Goal: Information Seeking & Learning: Learn about a topic

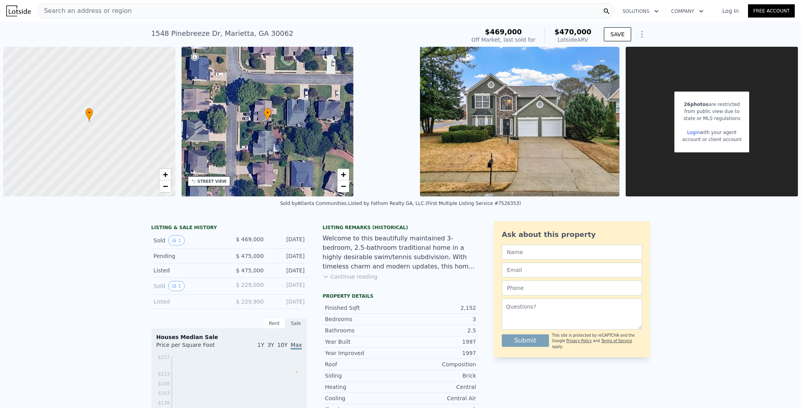
click at [168, 21] on nav "Search an address or region Solutions Company Open main menu Log In Free Account" at bounding box center [400, 11] width 801 height 22
click at [171, 12] on div "Search an address or region" at bounding box center [325, 11] width 577 height 16
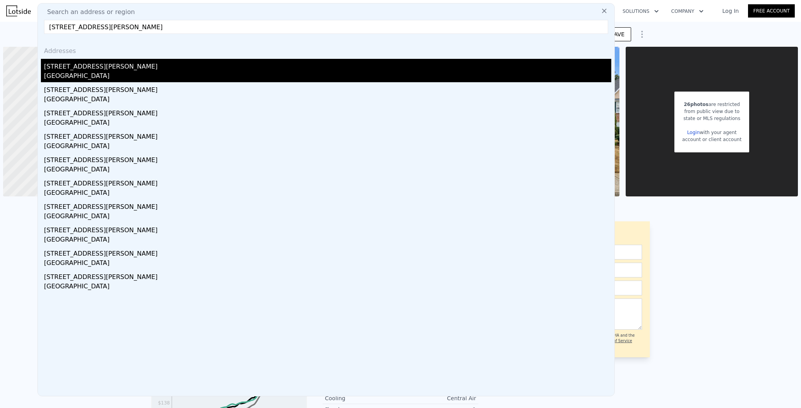
type input "[STREET_ADDRESS][PERSON_NAME]"
click at [164, 62] on div "[STREET_ADDRESS][PERSON_NAME]" at bounding box center [327, 65] width 567 height 12
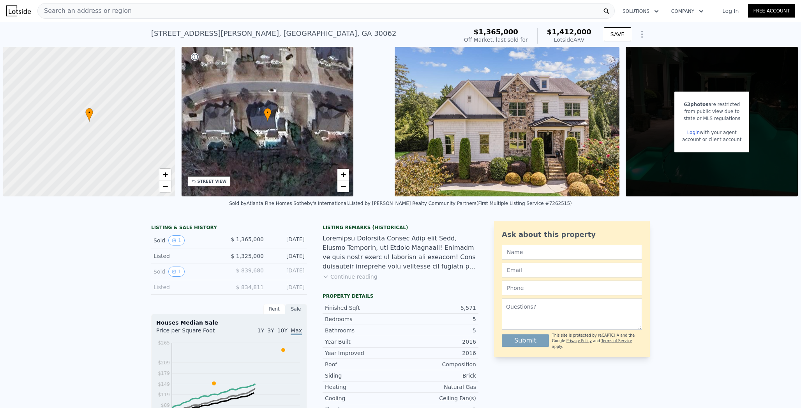
click at [554, 134] on img at bounding box center [507, 122] width 225 height 150
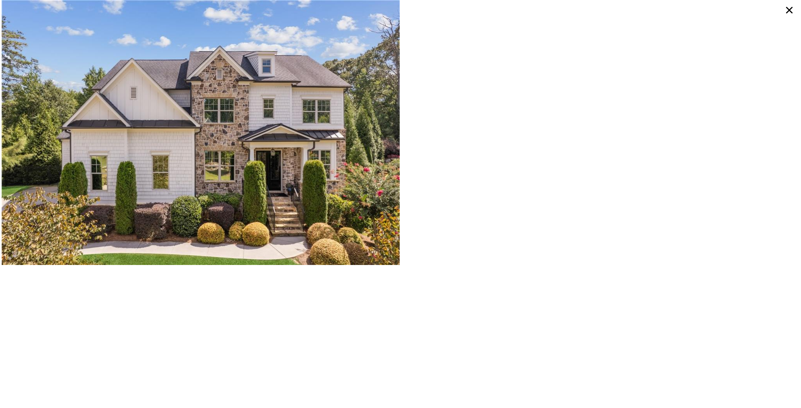
click at [792, 10] on icon at bounding box center [789, 10] width 14 height 14
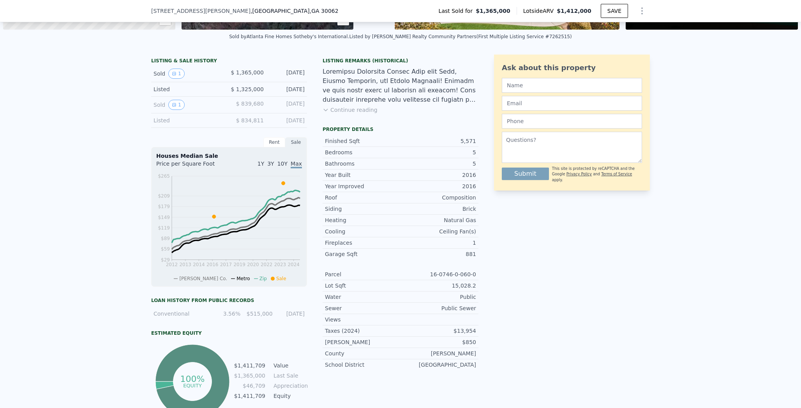
scroll to position [163, 0]
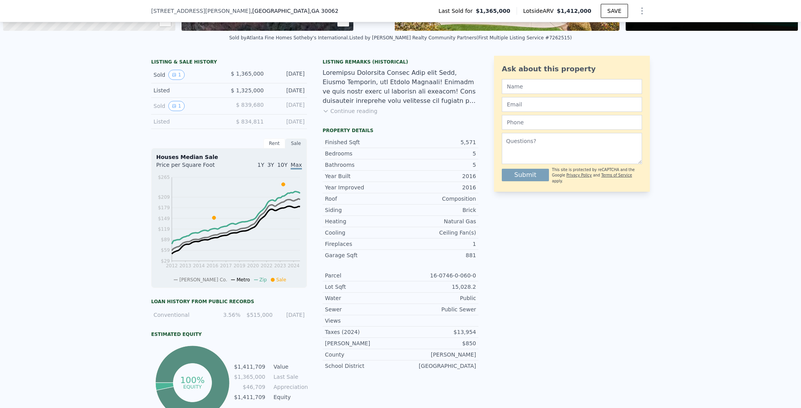
drag, startPoint x: 267, startPoint y: 123, endPoint x: 304, endPoint y: 124, distance: 36.6
click at [304, 124] on div "Listed $ 834,811 [DATE]" at bounding box center [229, 122] width 156 height 14
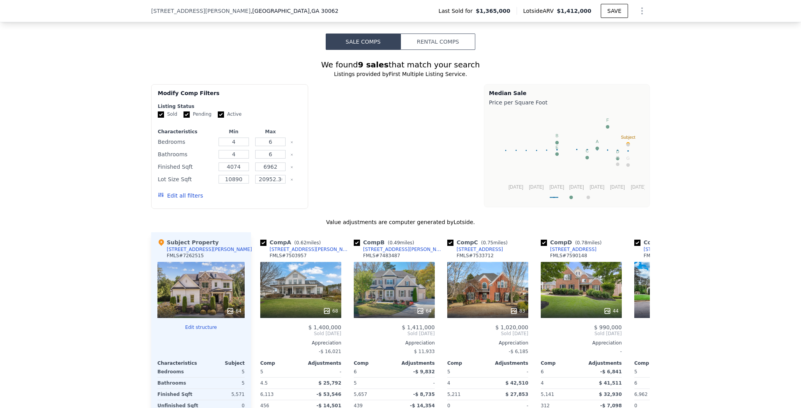
scroll to position [627, 0]
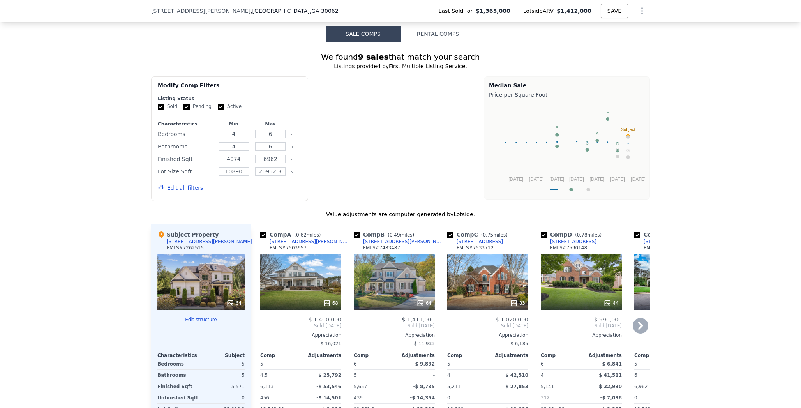
click at [639, 322] on icon at bounding box center [640, 326] width 5 height 8
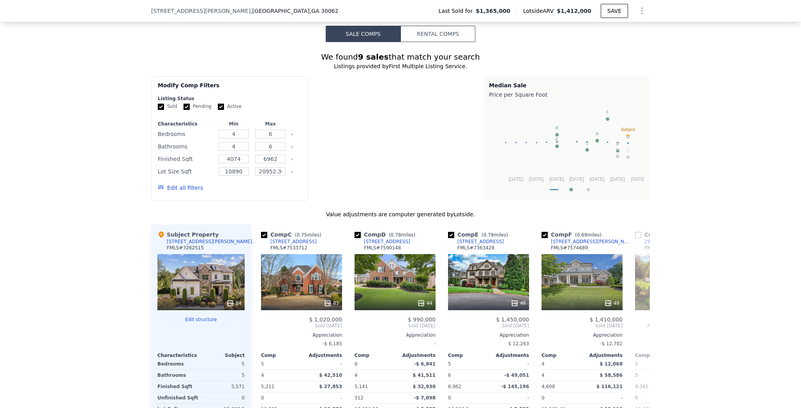
scroll to position [0, 187]
click at [639, 322] on icon at bounding box center [640, 326] width 5 height 8
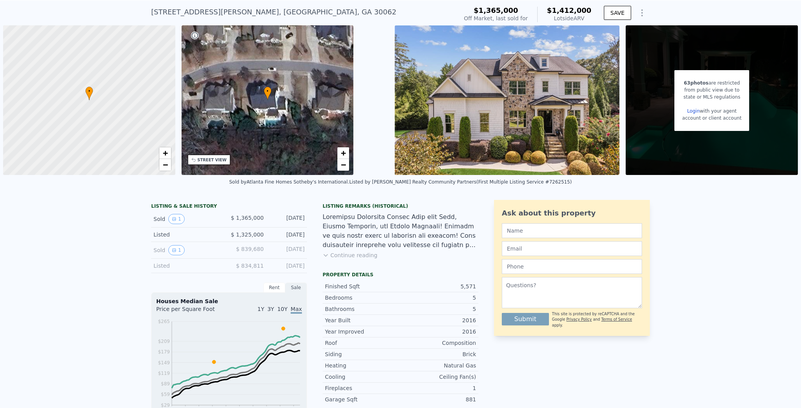
scroll to position [0, 0]
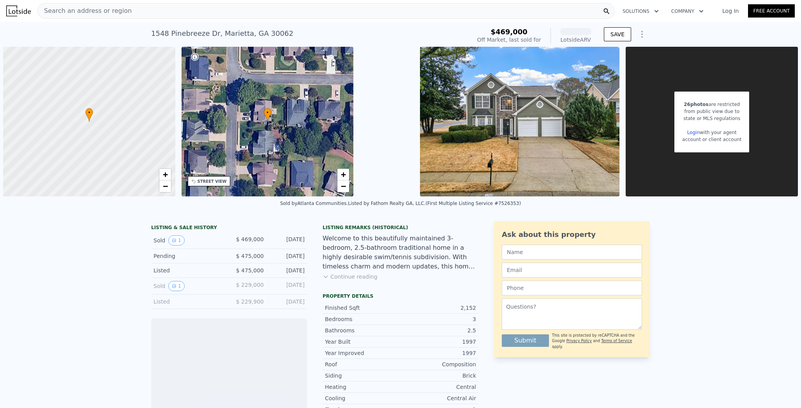
click at [180, 10] on div "Search an address or region" at bounding box center [325, 11] width 577 height 16
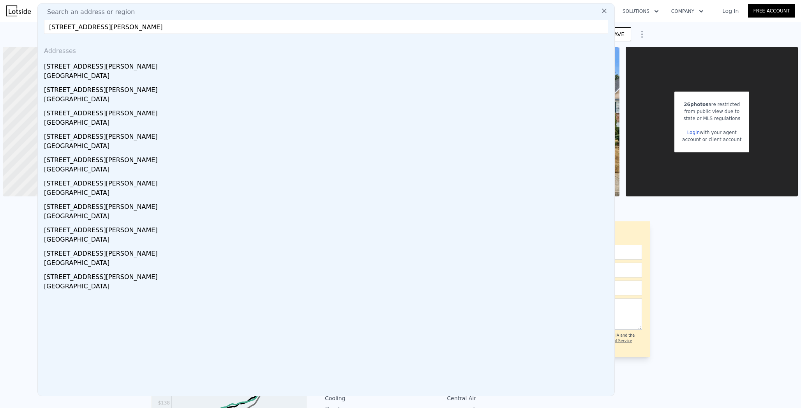
click at [44, 26] on input "[STREET_ADDRESS][PERSON_NAME]" at bounding box center [326, 27] width 564 height 14
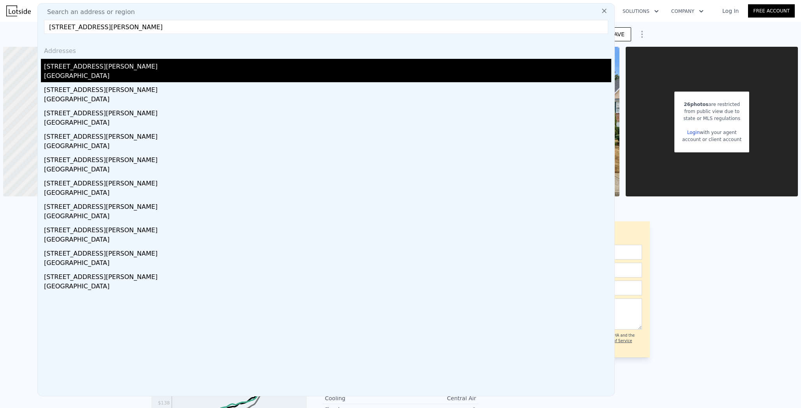
type input "2962 Bellehurst Dr NE, Marietta, GA 30062"
click at [55, 61] on div "[STREET_ADDRESS][PERSON_NAME]" at bounding box center [327, 65] width 567 height 12
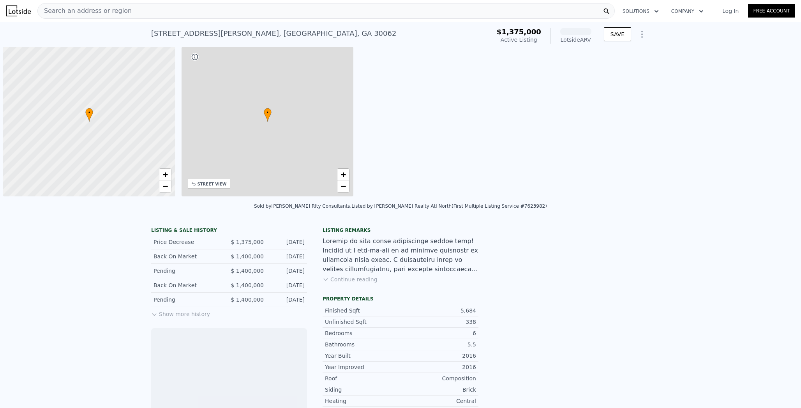
scroll to position [0, 3]
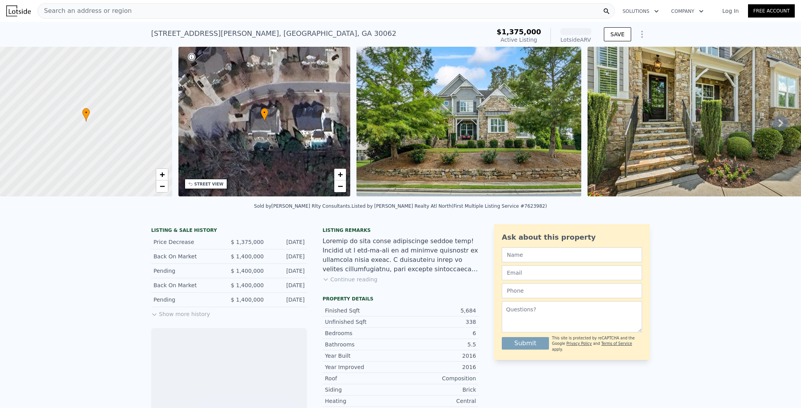
click at [270, 301] on div "Aug 8, 2025" at bounding box center [287, 300] width 35 height 8
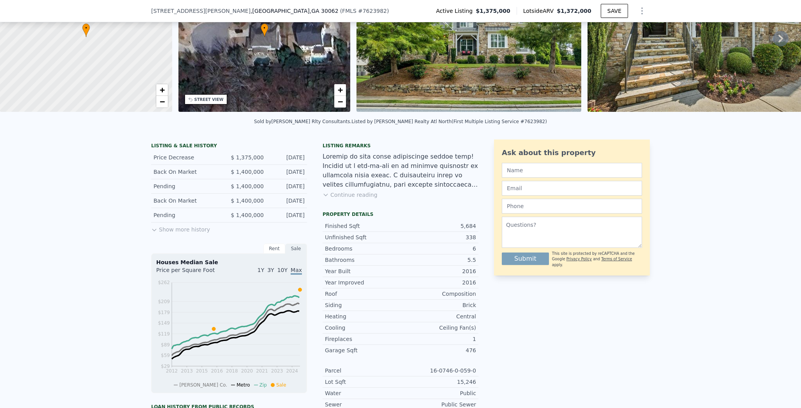
scroll to position [86, 0]
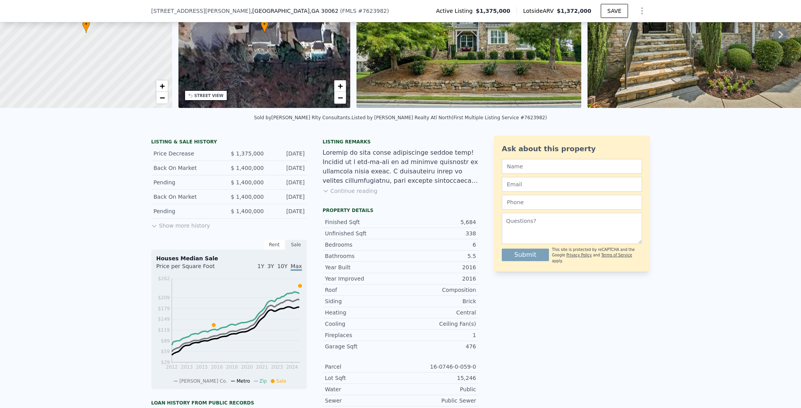
click at [164, 230] on button "Show more history" at bounding box center [180, 224] width 59 height 11
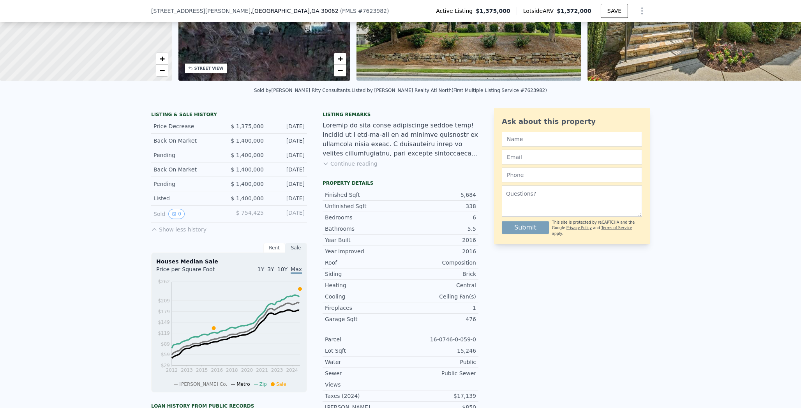
scroll to position [114, 0]
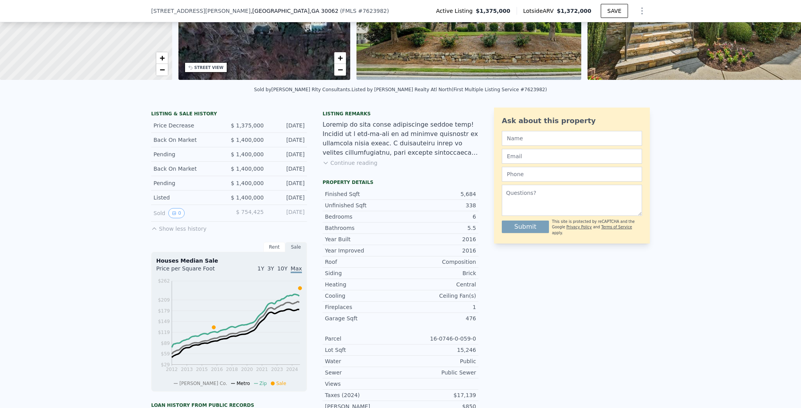
drag, startPoint x: 272, startPoint y: 217, endPoint x: 305, endPoint y: 217, distance: 33.5
click at [305, 217] on div "LISTING & SALE HISTORY Price Decrease $ 1,375,000 Aug 28, 2025 Back On Market $…" at bounding box center [314, 317] width 327 height 418
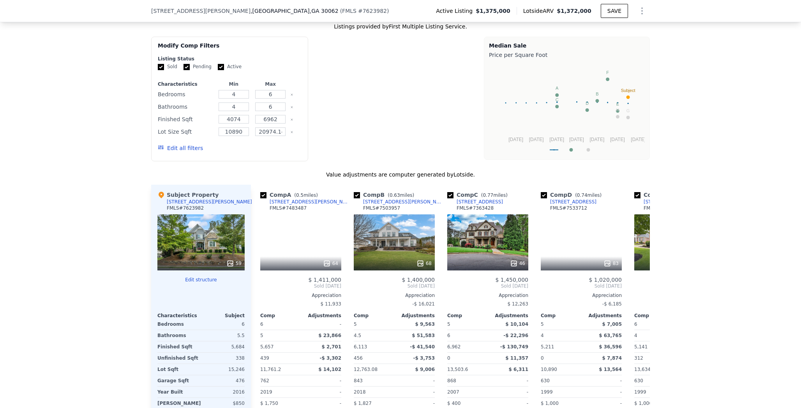
scroll to position [719, 0]
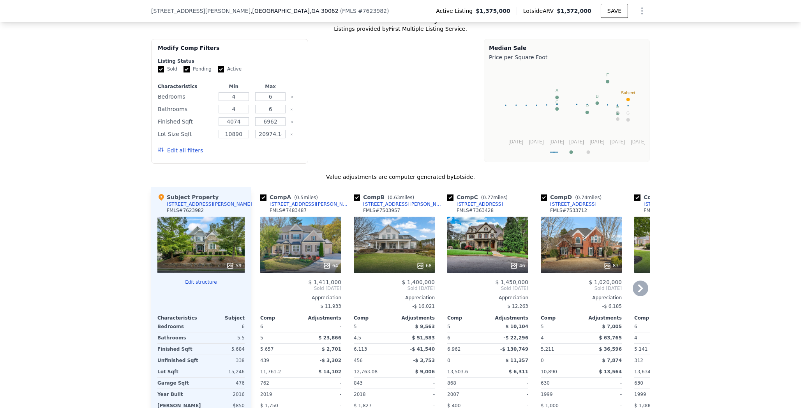
click at [635, 281] on icon at bounding box center [641, 289] width 16 height 16
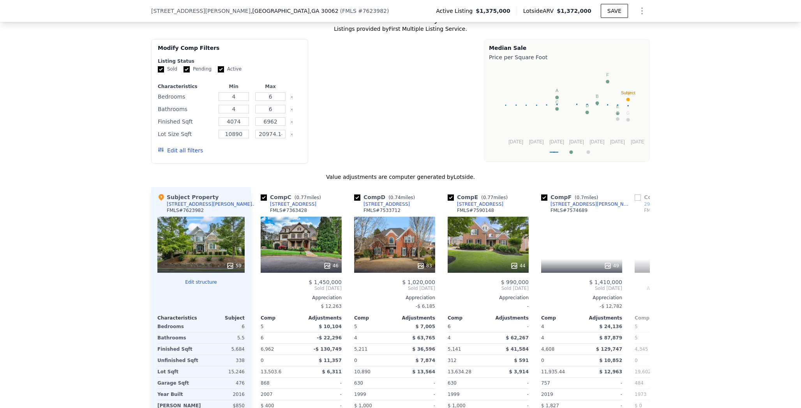
scroll to position [0, 187]
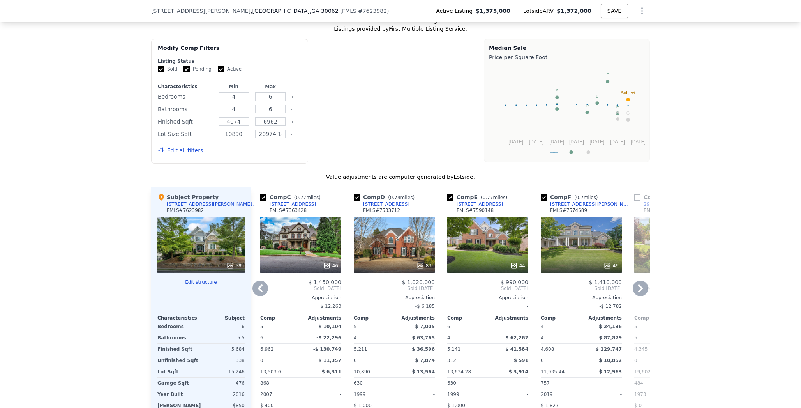
click at [638, 284] on icon at bounding box center [640, 288] width 5 height 8
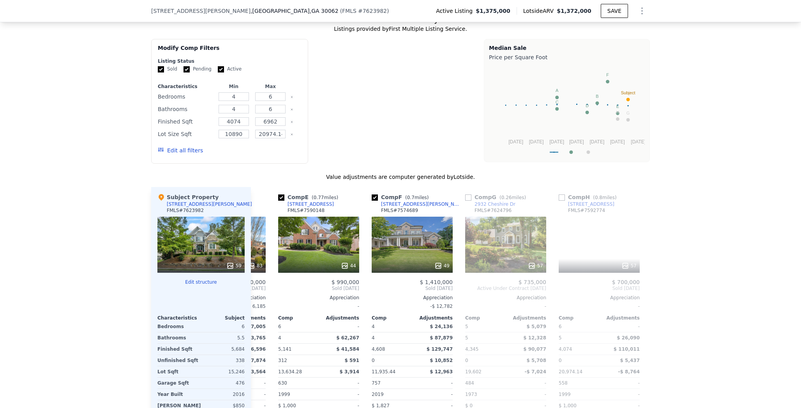
scroll to position [0, 368]
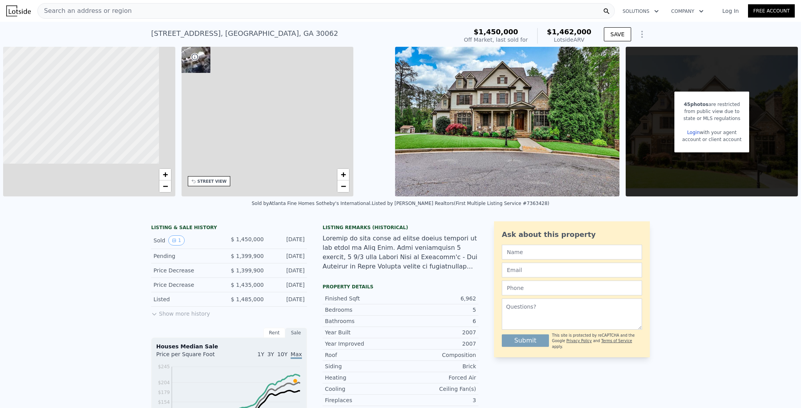
click at [510, 95] on img at bounding box center [507, 122] width 225 height 150
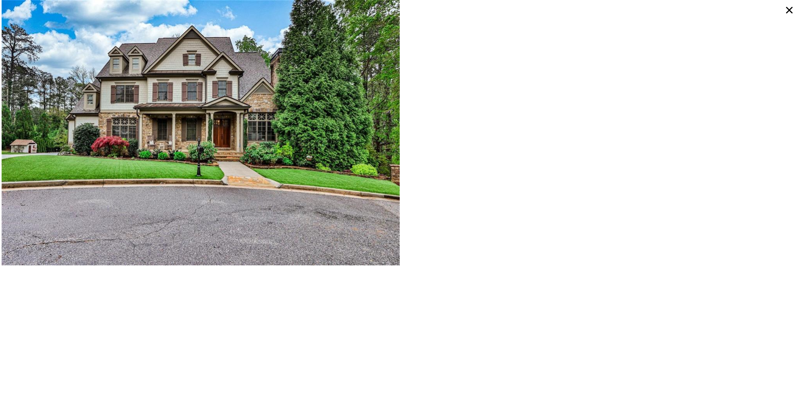
click at [401, 130] on div at bounding box center [400, 204] width 801 height 408
